Goal: Task Accomplishment & Management: Manage account settings

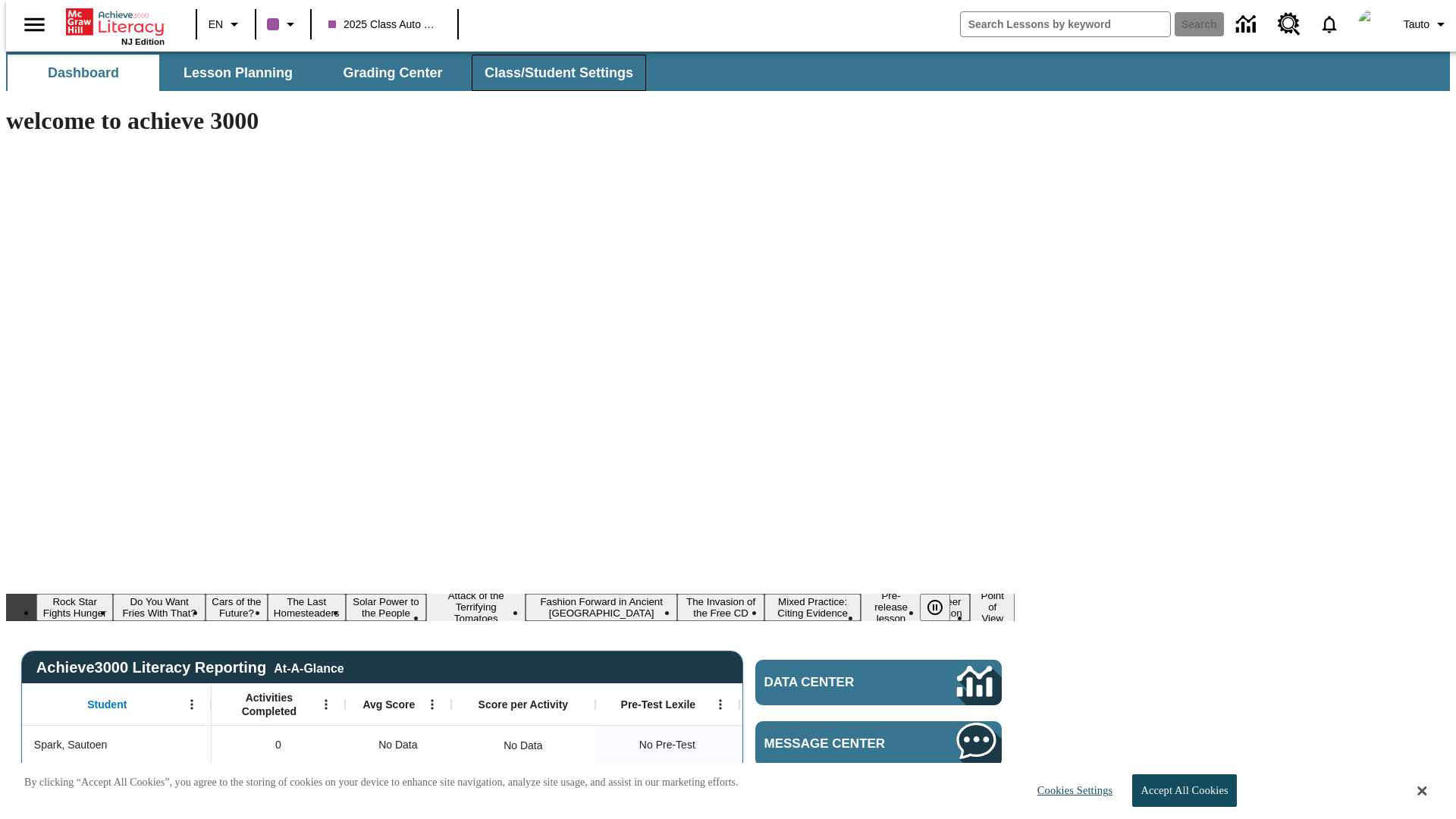
click at [550, 72] on span "Class/Student Settings" at bounding box center [559, 72] width 148 height 18
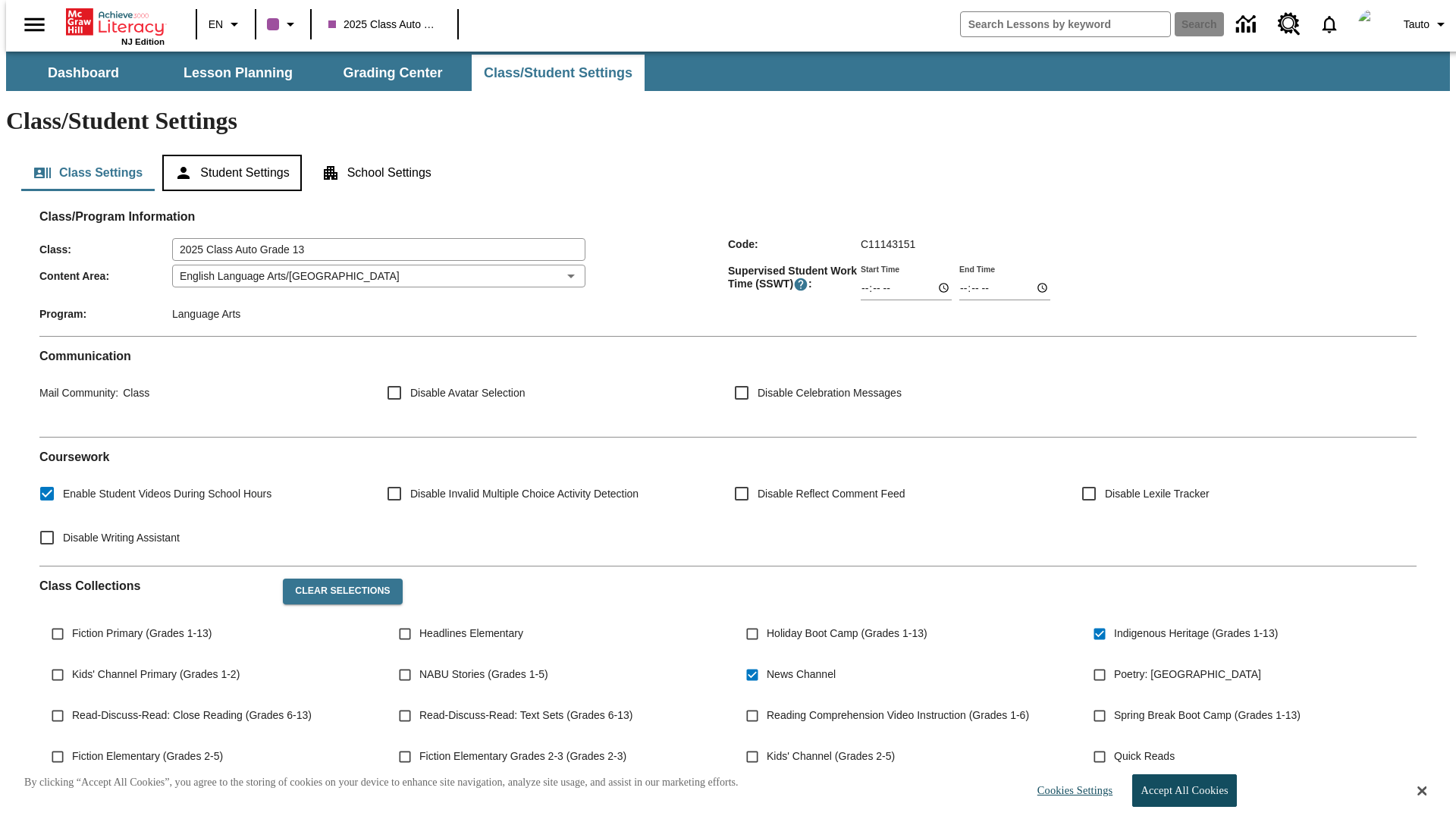
click at [228, 155] on button "Student Settings" at bounding box center [232, 173] width 139 height 36
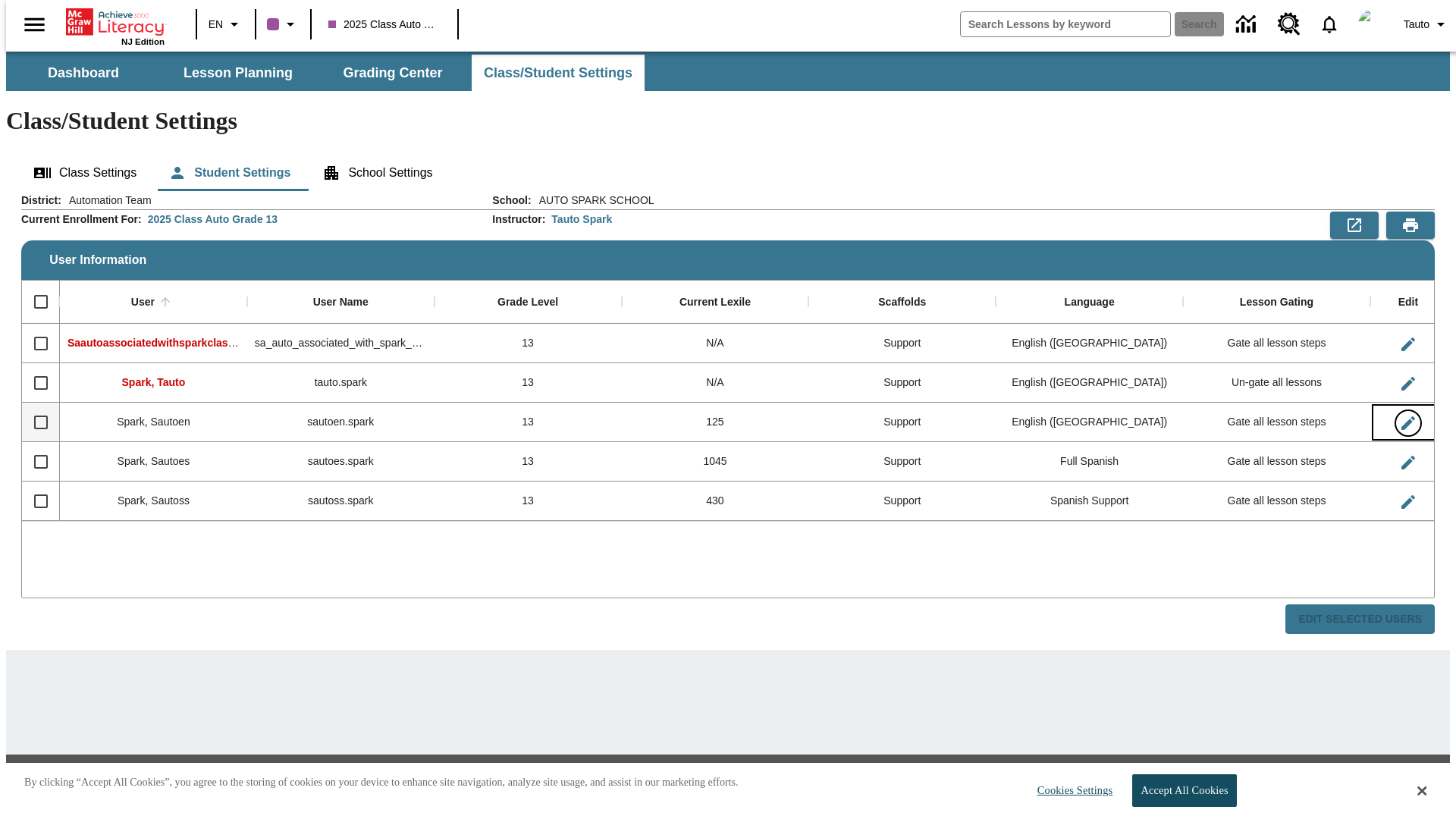
click at [1402, 416] on icon "Edit User" at bounding box center [1409, 423] width 14 height 14
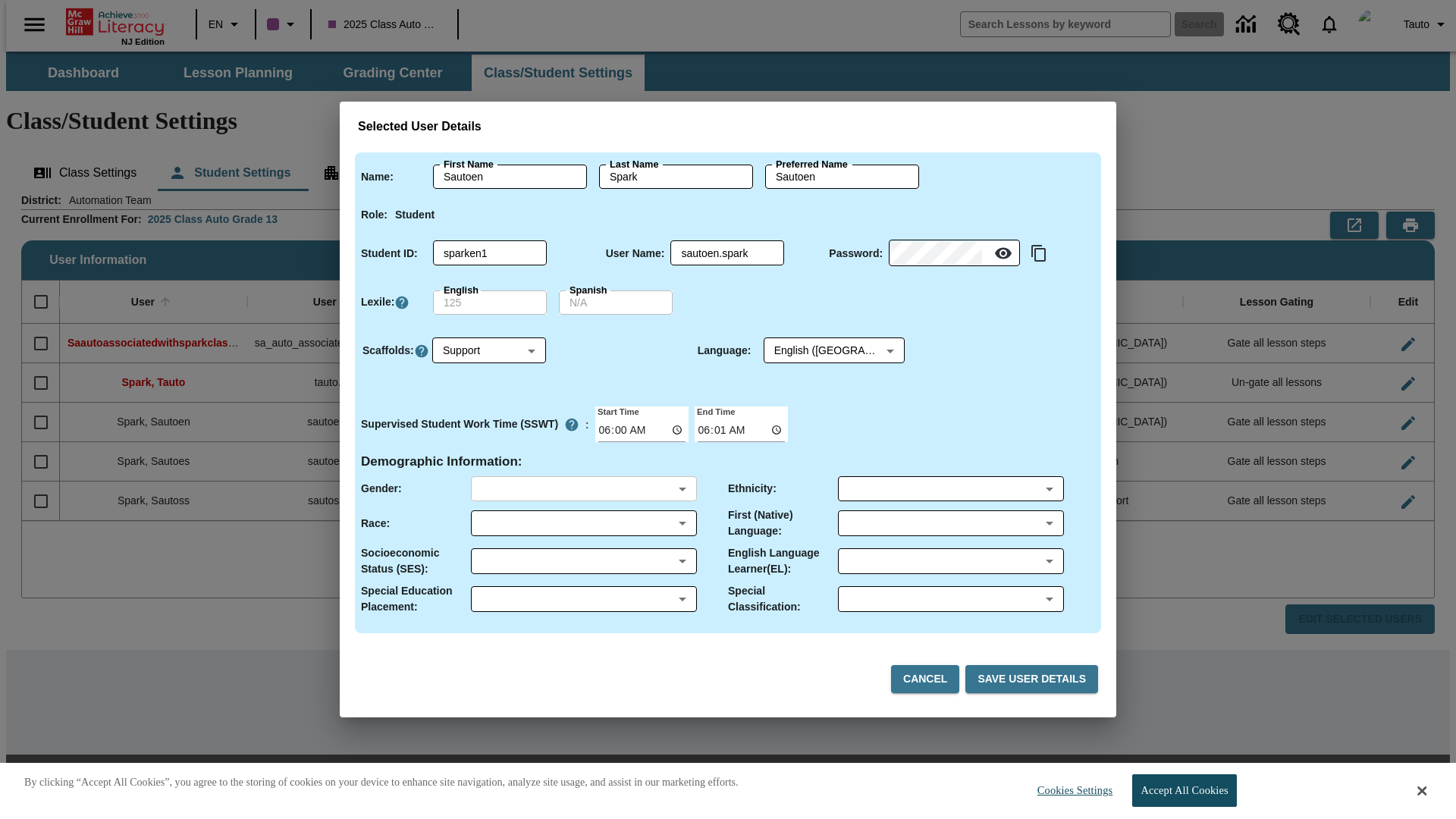
click at [584, 488] on body "Skip to main content NJ Edition EN 2025 Class Auto Grade 13 Search 0 Tauto Dash…" at bounding box center [728, 438] width 1444 height 773
click at [584, 523] on body "Skip to main content NJ Edition EN 2025 Class Auto Grade 13 Search 0 Tauto Dash…" at bounding box center [728, 438] width 1444 height 773
click at [584, 561] on body "Skip to main content NJ Edition EN 2025 Class Auto Grade 13 Search 0 Tauto Dash…" at bounding box center [728, 438] width 1444 height 773
click at [584, 599] on body "Skip to main content NJ Edition EN 2025 Class Auto Grade 13 Search 0 Tauto Dash…" at bounding box center [728, 438] width 1444 height 773
click at [950, 488] on body "Skip to main content NJ Edition EN 2025 Class Auto Grade 13 Search 0 Tauto Dash…" at bounding box center [728, 438] width 1444 height 773
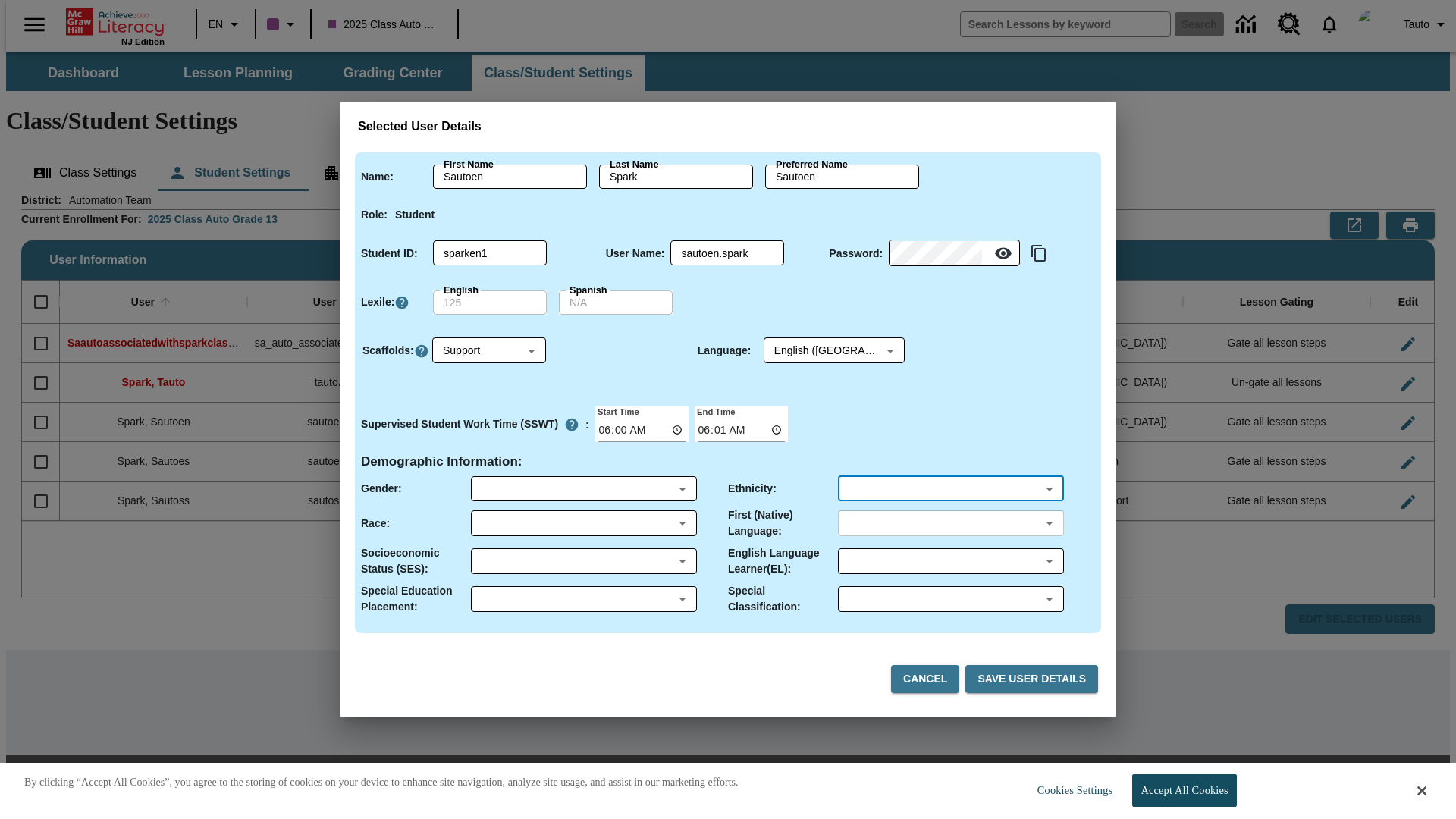
click at [950, 523] on body "Skip to main content NJ Edition EN 2025 Class Auto Grade 13 Search 0 Tauto Dash…" at bounding box center [728, 438] width 1444 height 773
click at [950, 561] on body "Skip to main content NJ Edition EN 2025 Class Auto Grade 13 Search 0 Tauto Dash…" at bounding box center [728, 438] width 1444 height 773
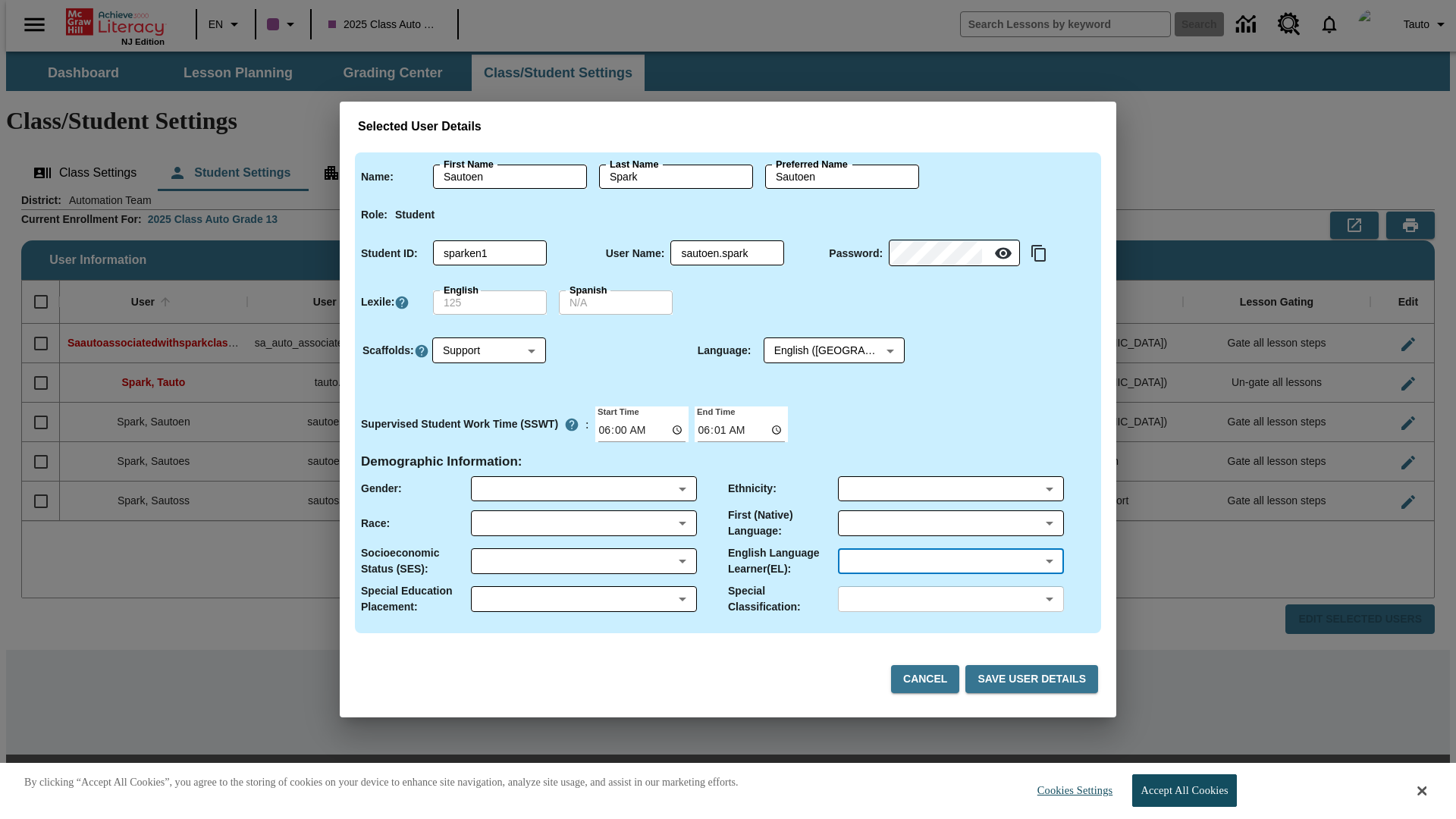
click at [950, 599] on body "Skip to main content NJ Edition EN 2025 Class Auto Grade 13 Search 0 Tauto Dash…" at bounding box center [728, 438] width 1444 height 773
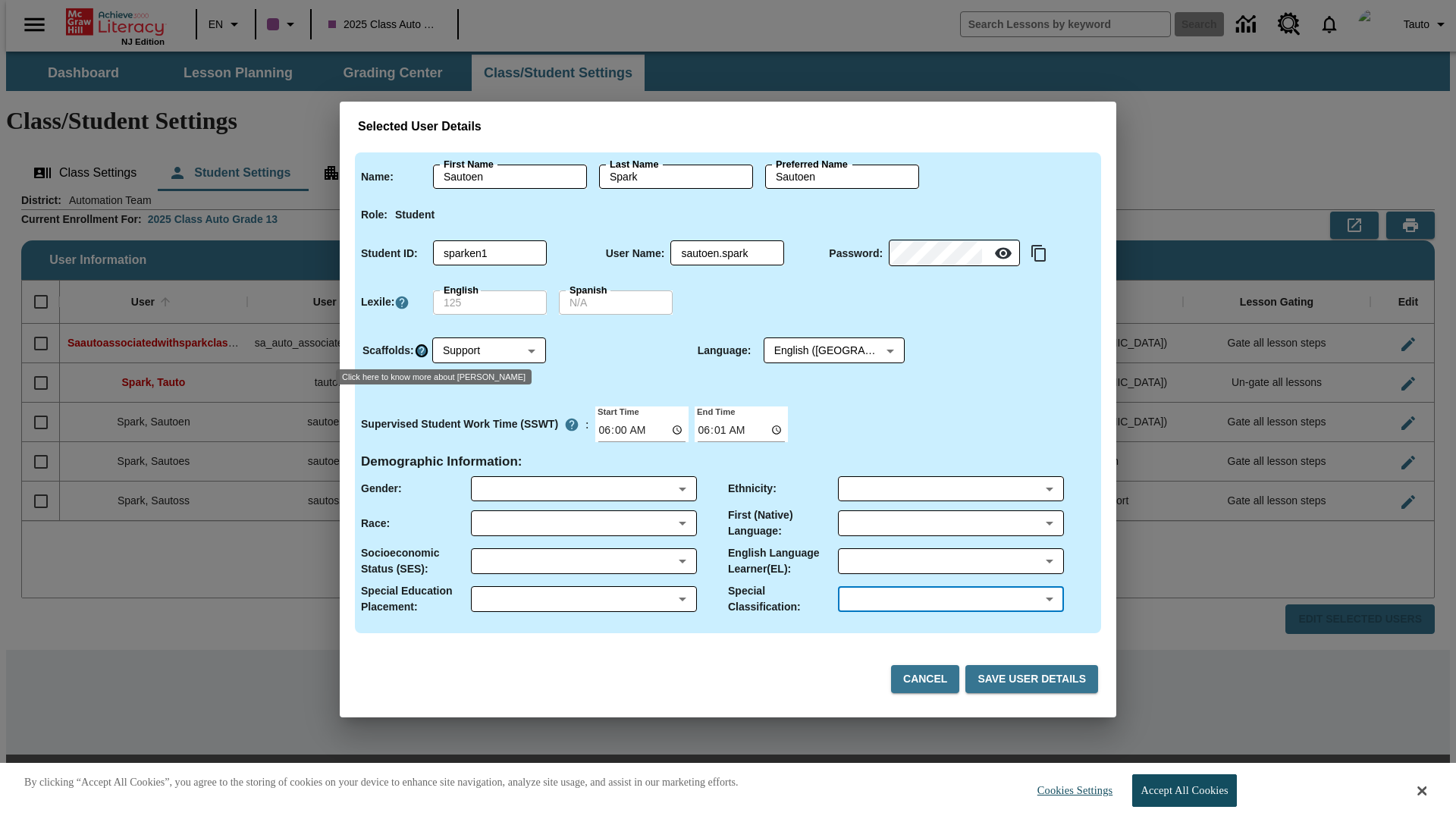
click at [421, 351] on icon "Click here to know more about Scaffolds" at bounding box center [421, 351] width 15 height 15
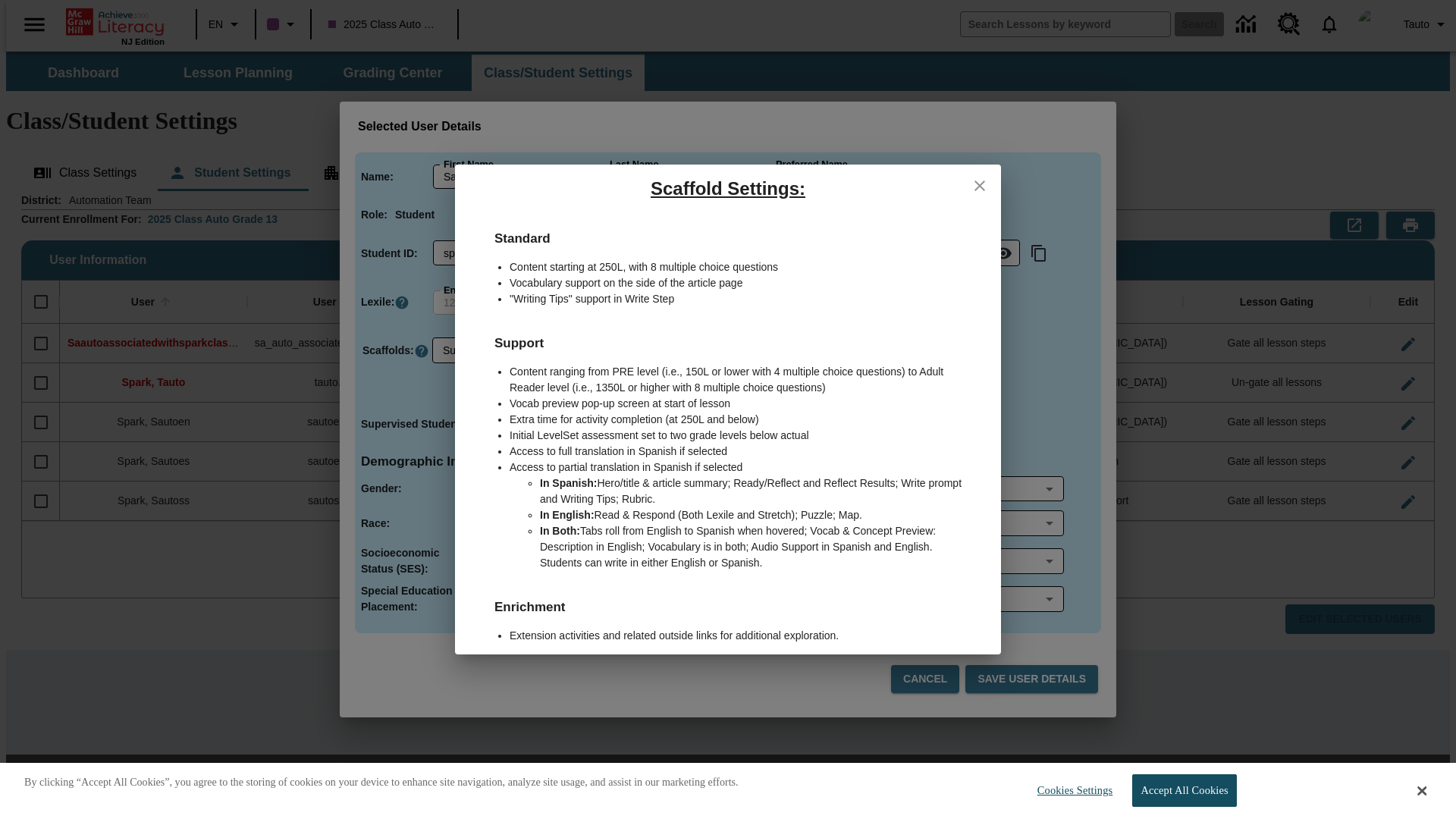
click at [980, 185] on icon "close" at bounding box center [979, 186] width 10 height 10
